Goal: Obtain resource: Obtain resource

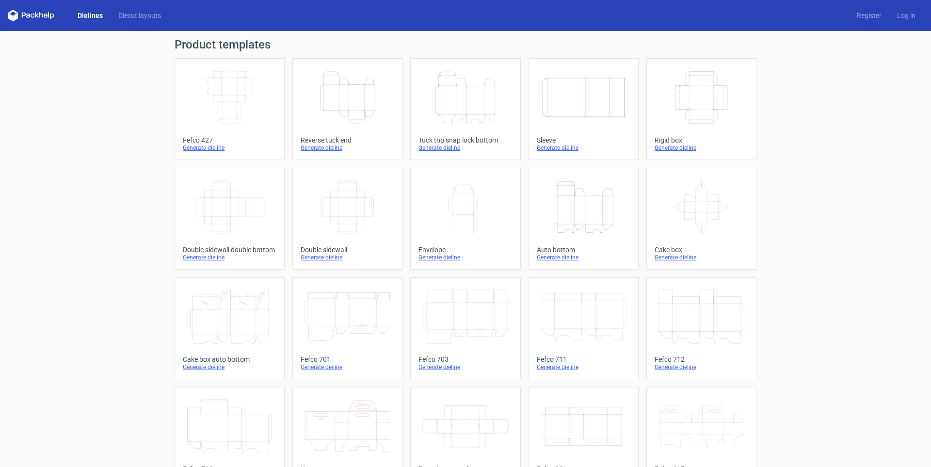
click at [334, 110] on icon "Height Depth Width" at bounding box center [348, 97] width 86 height 54
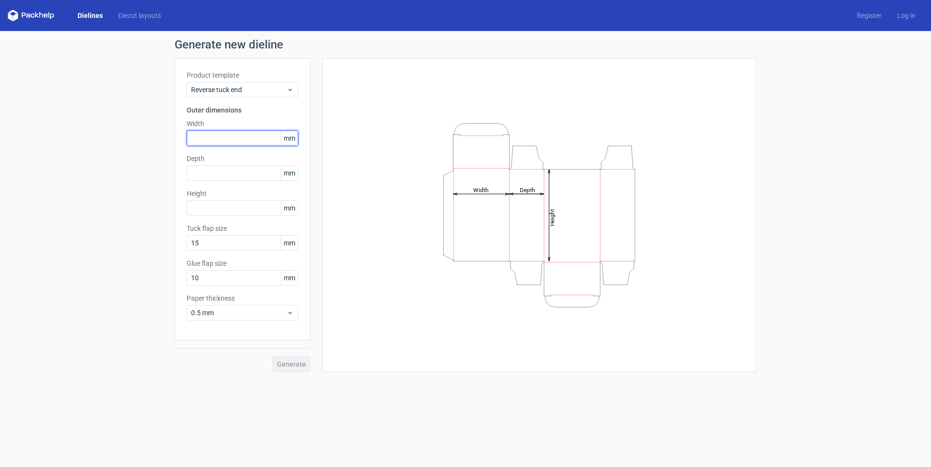
click at [226, 141] on input "text" at bounding box center [243, 138] width 112 height 16
type input "25"
type input "60"
type input "15"
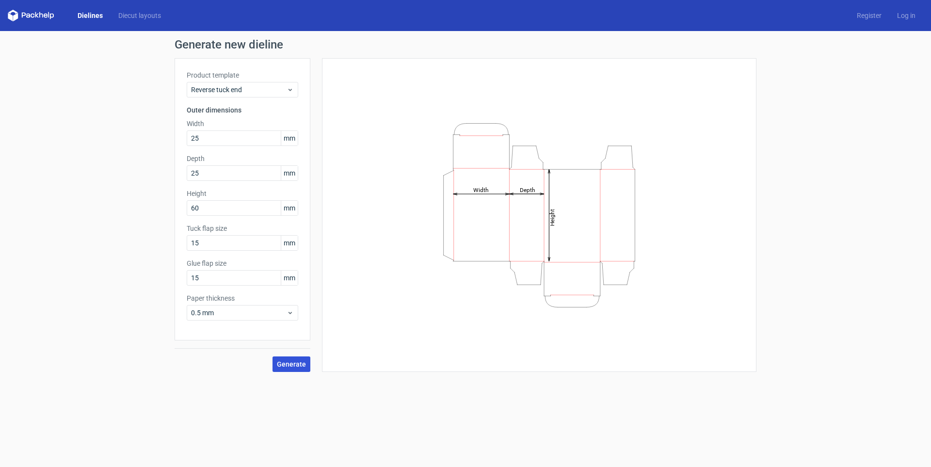
click at [286, 363] on span "Generate" at bounding box center [291, 364] width 29 height 7
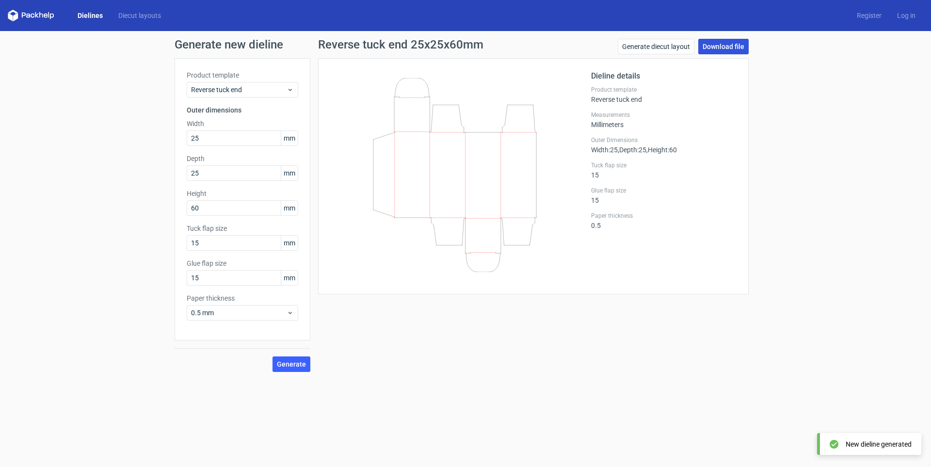
click at [724, 49] on link "Download file" at bounding box center [724, 47] width 50 height 16
